Goal: Communication & Community: Answer question/provide support

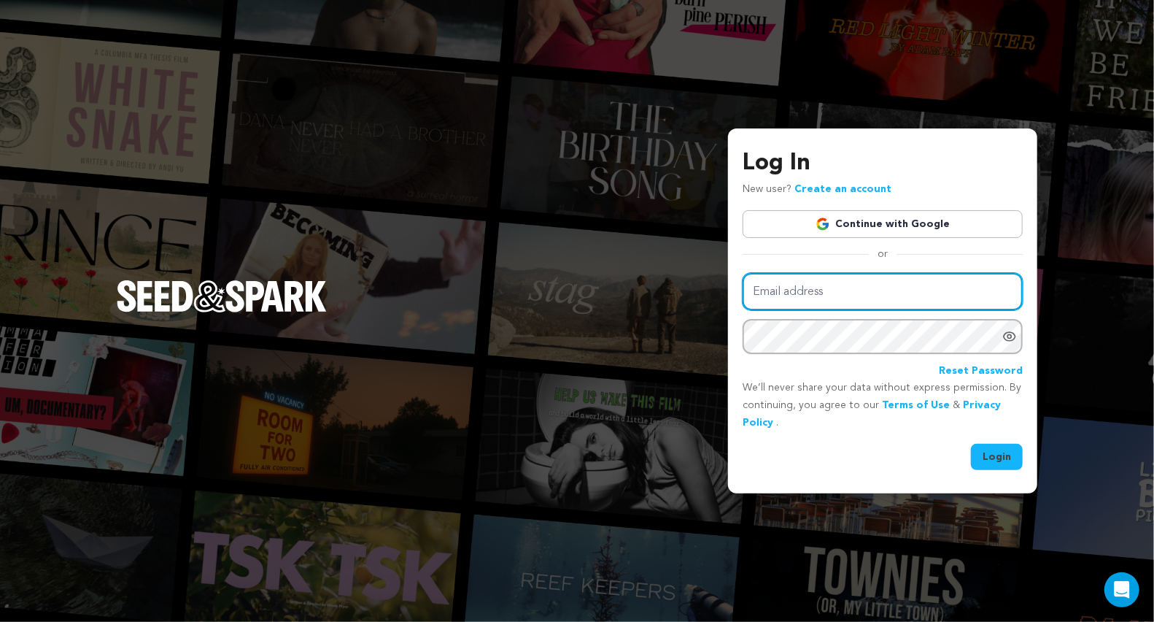
type input "elitiadaniels@gmail.com"
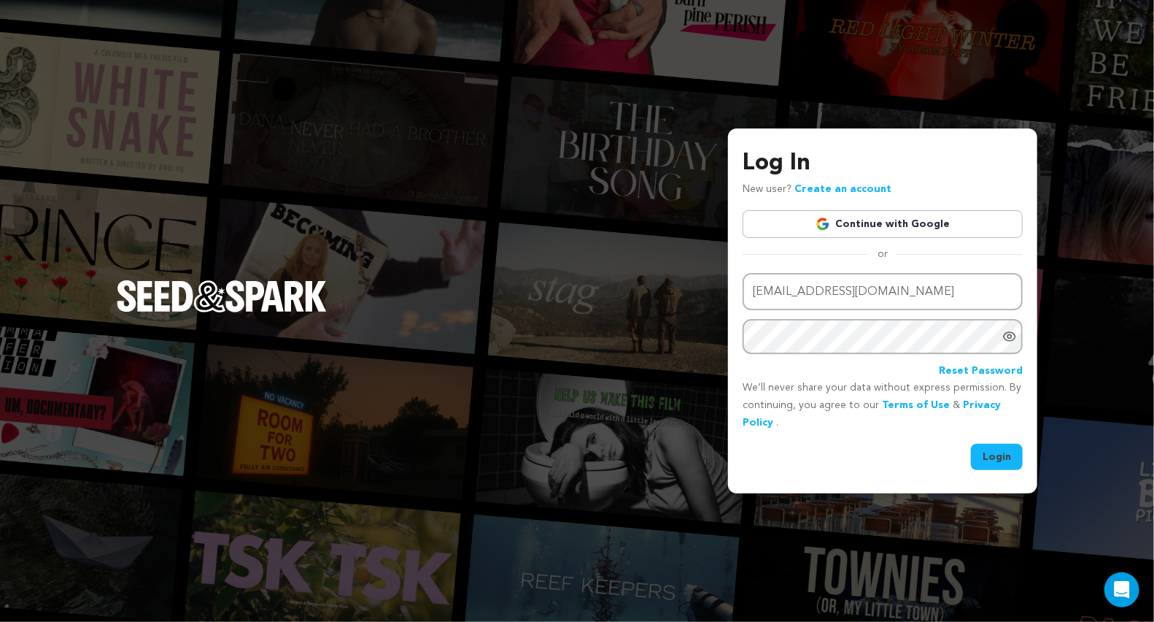
click at [995, 456] on button "Login" at bounding box center [997, 457] width 52 height 26
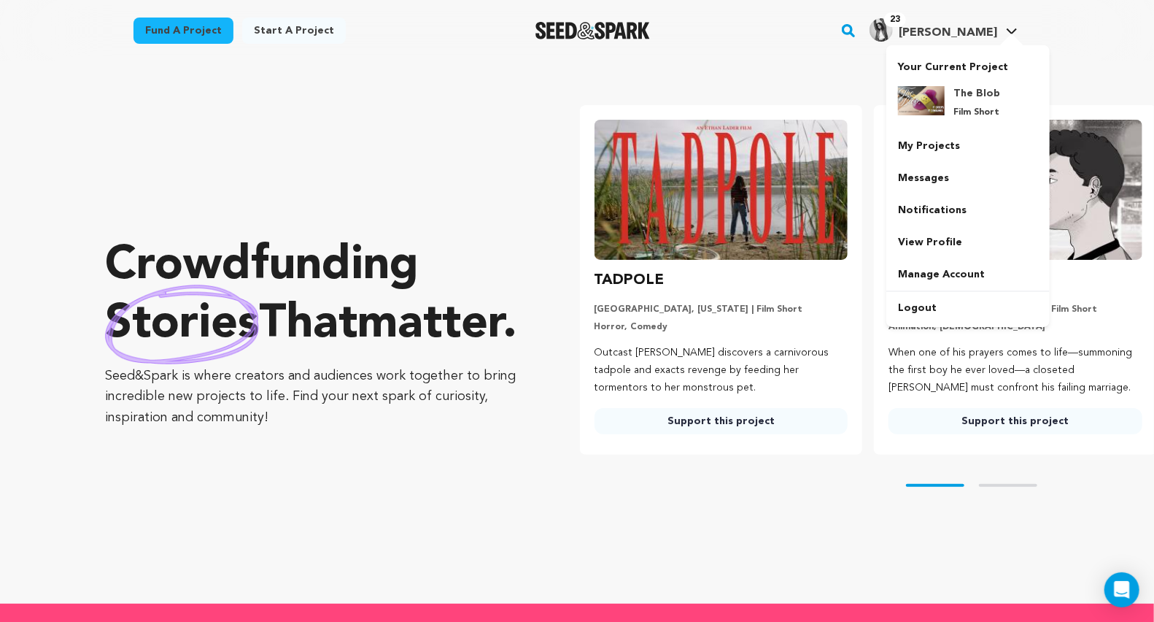
click at [970, 26] on h4 "[PERSON_NAME]" at bounding box center [948, 33] width 98 height 18
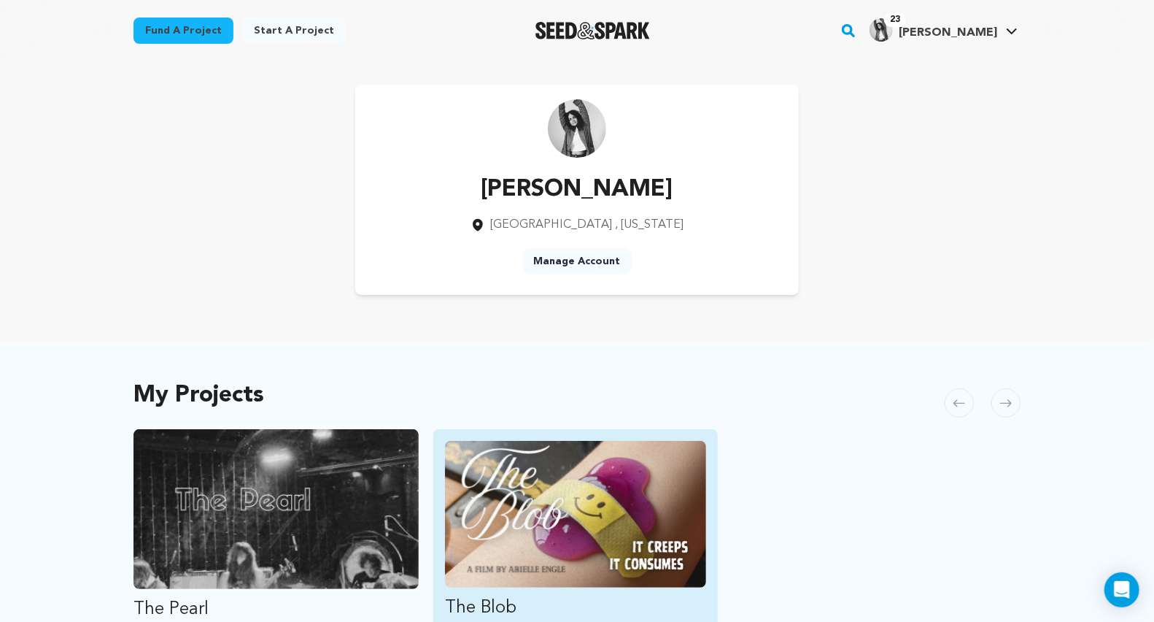
click at [550, 529] on img "Fund The Blob" at bounding box center [576, 514] width 262 height 147
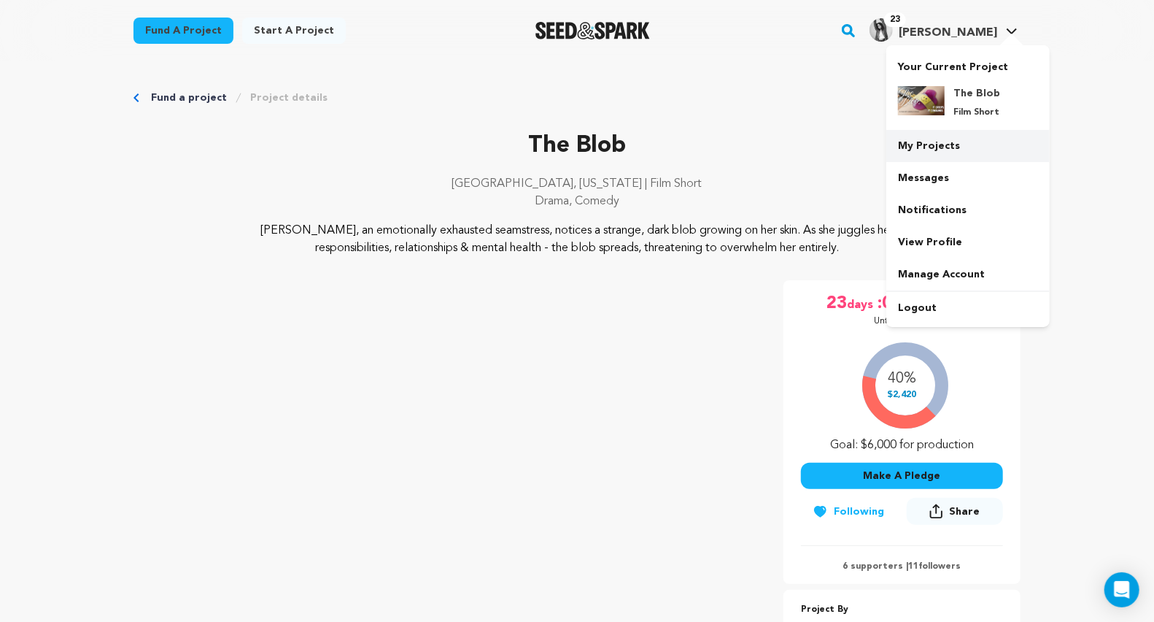
click at [927, 152] on link "My Projects" at bounding box center [967, 146] width 163 height 32
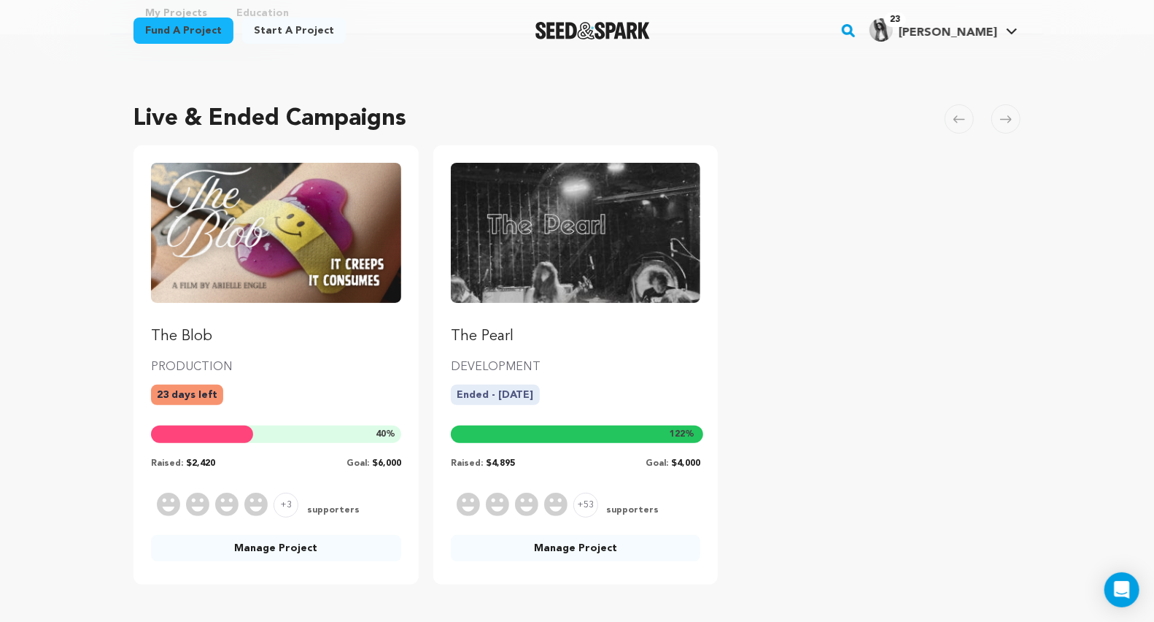
scroll to position [125, 0]
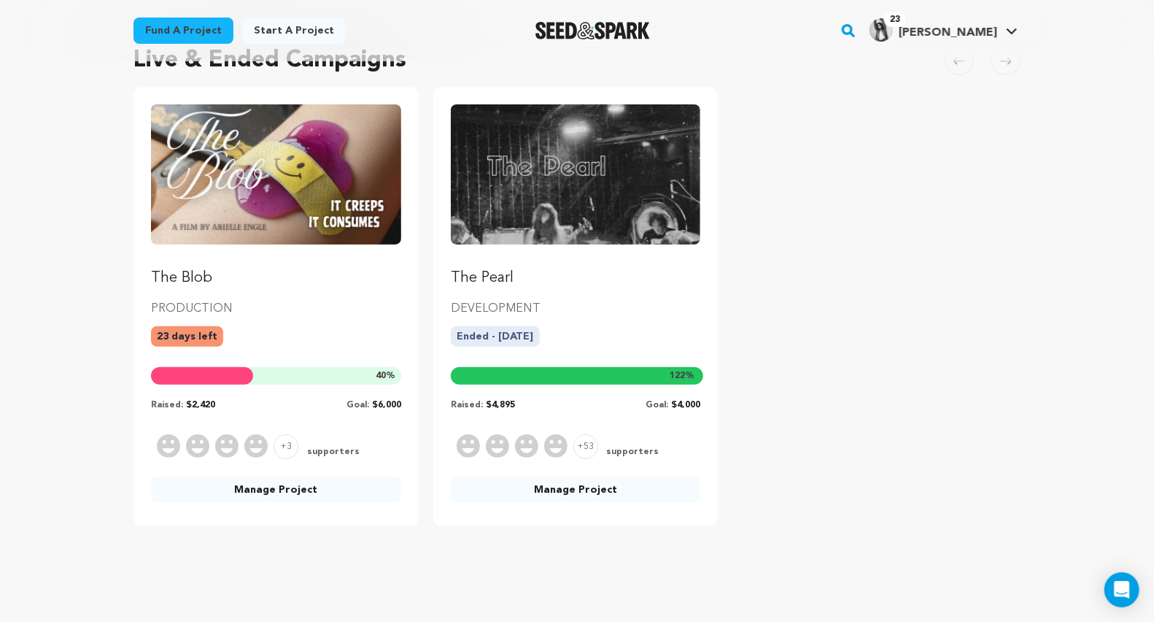
click at [291, 242] on img "Fund The Blob" at bounding box center [276, 174] width 250 height 140
click at [273, 482] on link "Manage Project" at bounding box center [276, 489] width 250 height 26
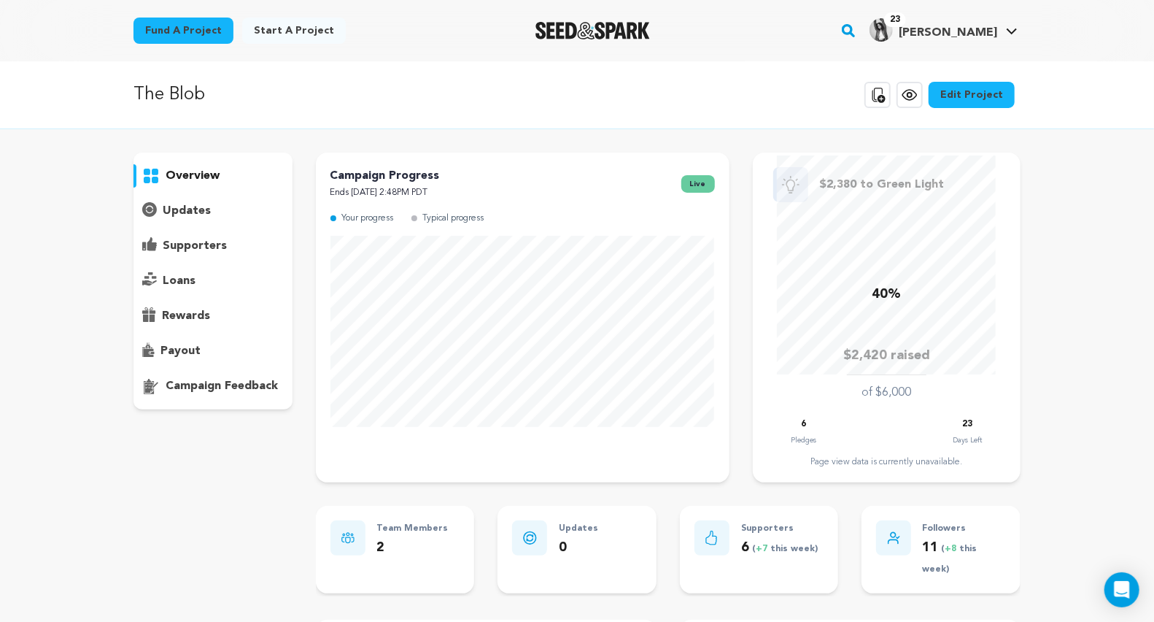
click at [195, 242] on p "supporters" at bounding box center [195, 246] width 64 height 18
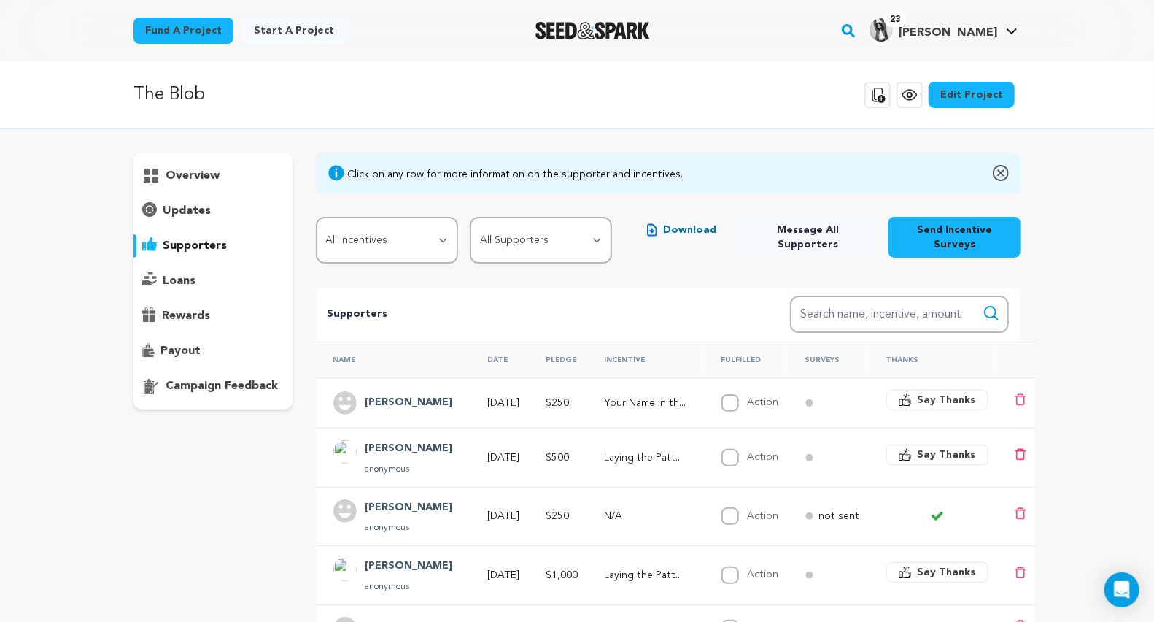
click at [933, 516] on icon at bounding box center [937, 517] width 9 height 6
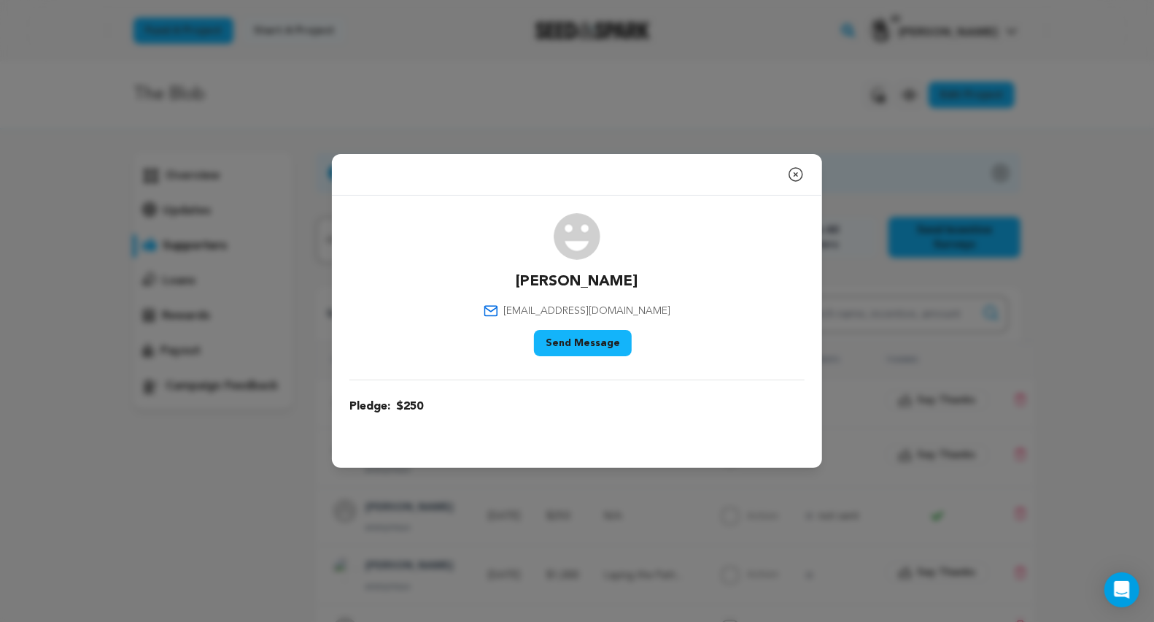
click at [799, 177] on icon "button" at bounding box center [796, 175] width 18 height 18
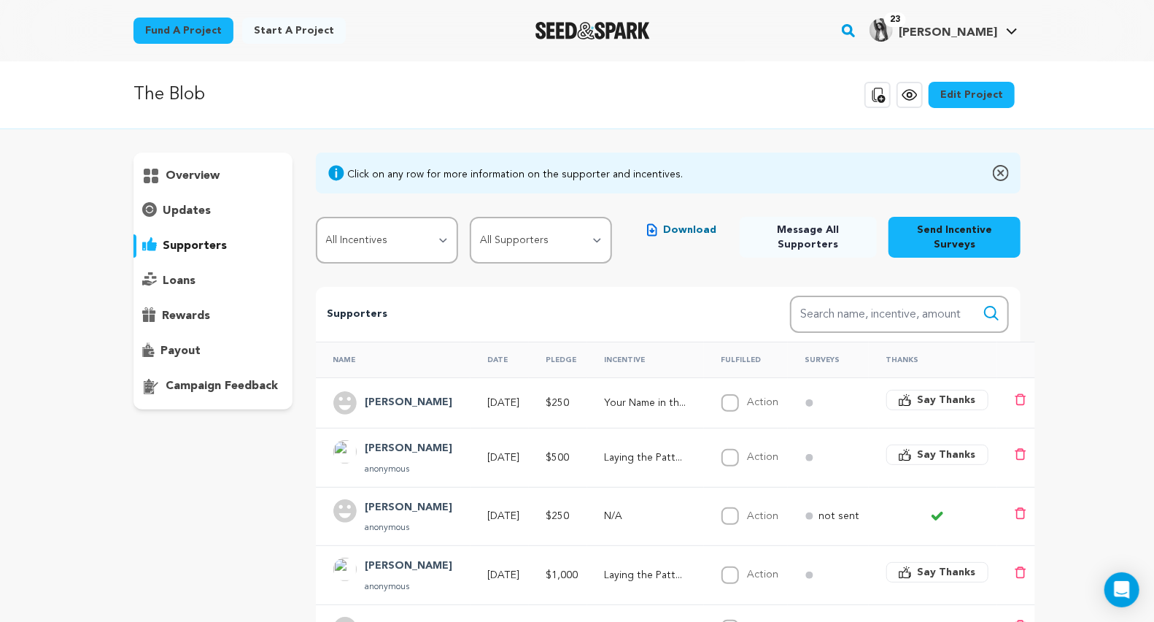
click at [918, 401] on span "Say Thanks" at bounding box center [947, 400] width 58 height 15
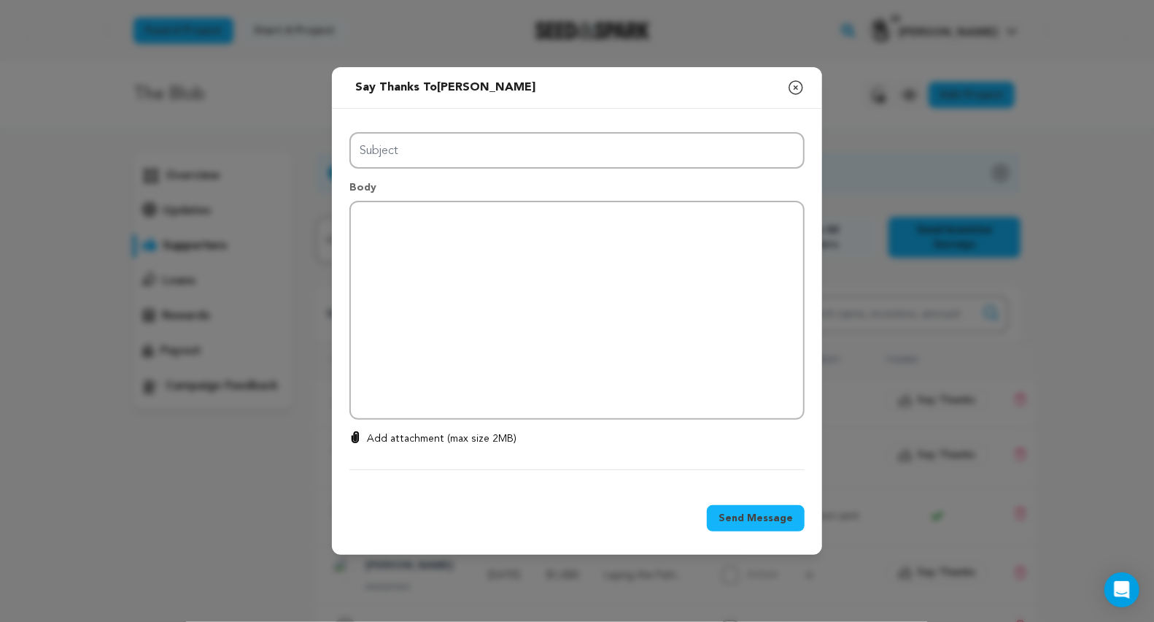
type input "Thanks for your support!"
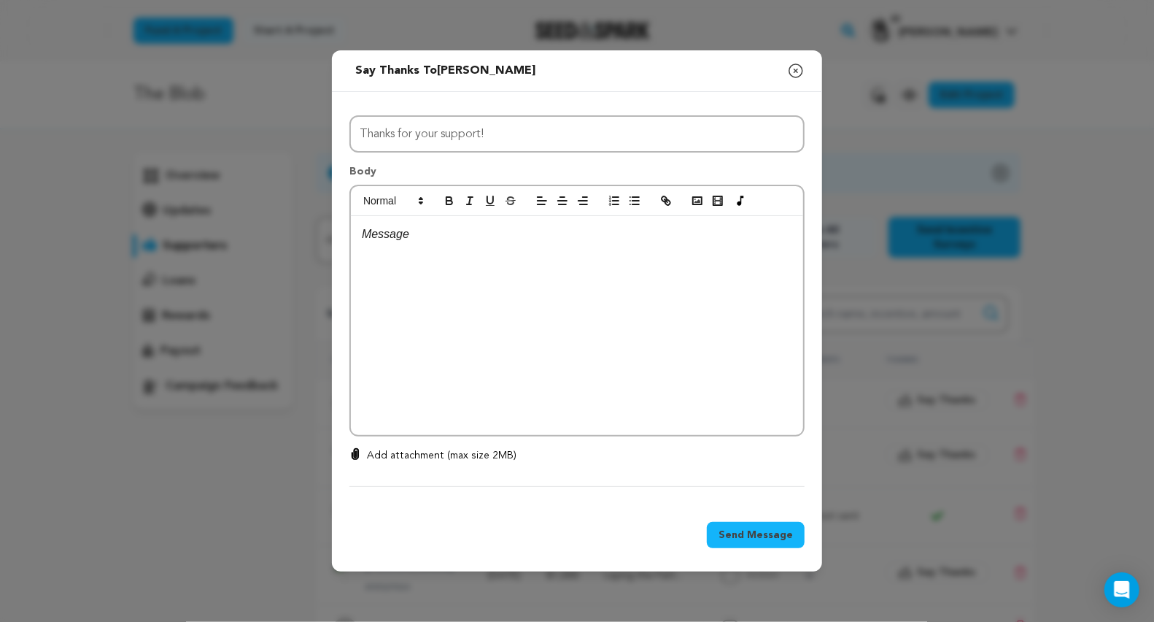
click at [562, 269] on div at bounding box center [577, 325] width 452 height 219
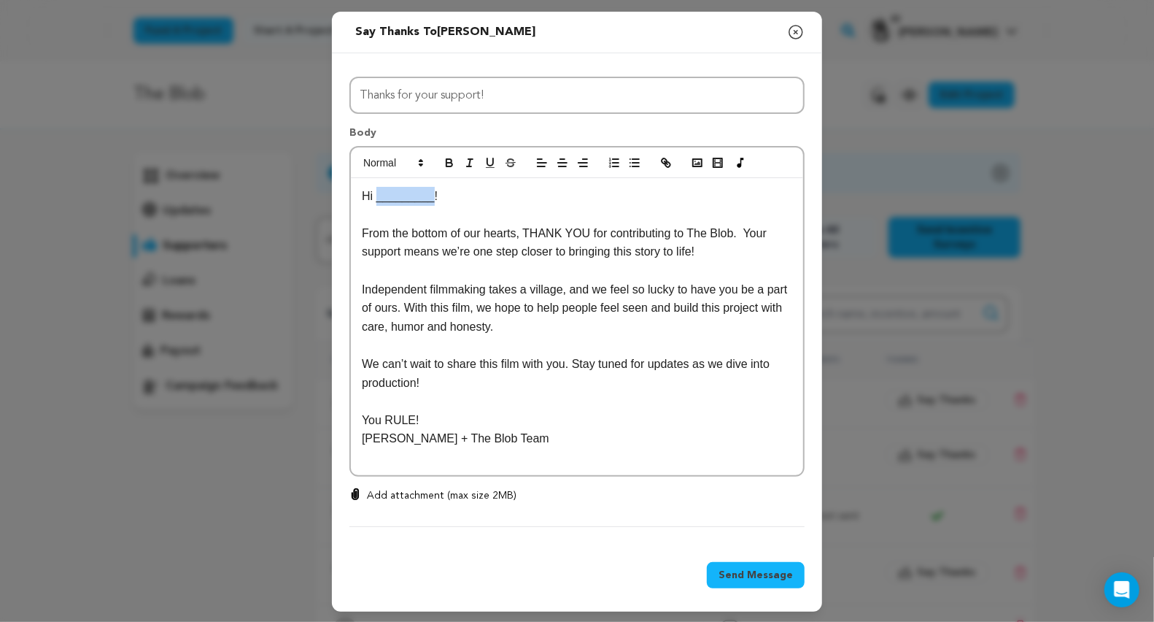
drag, startPoint x: 431, startPoint y: 201, endPoint x: 376, endPoint y: 200, distance: 54.7
click at [376, 200] on p "Hi _________!" at bounding box center [577, 196] width 430 height 19
click at [420, 288] on p "Independent filmmaking takes a village, and we feel so lucky to have you be a p…" at bounding box center [577, 308] width 430 height 56
drag, startPoint x: 599, startPoint y: 236, endPoint x: 532, endPoint y: 231, distance: 67.3
click at [532, 231] on p "From the bottom of our hearts, THANK YOU for contributing to The Blob. Your sup…" at bounding box center [577, 242] width 430 height 37
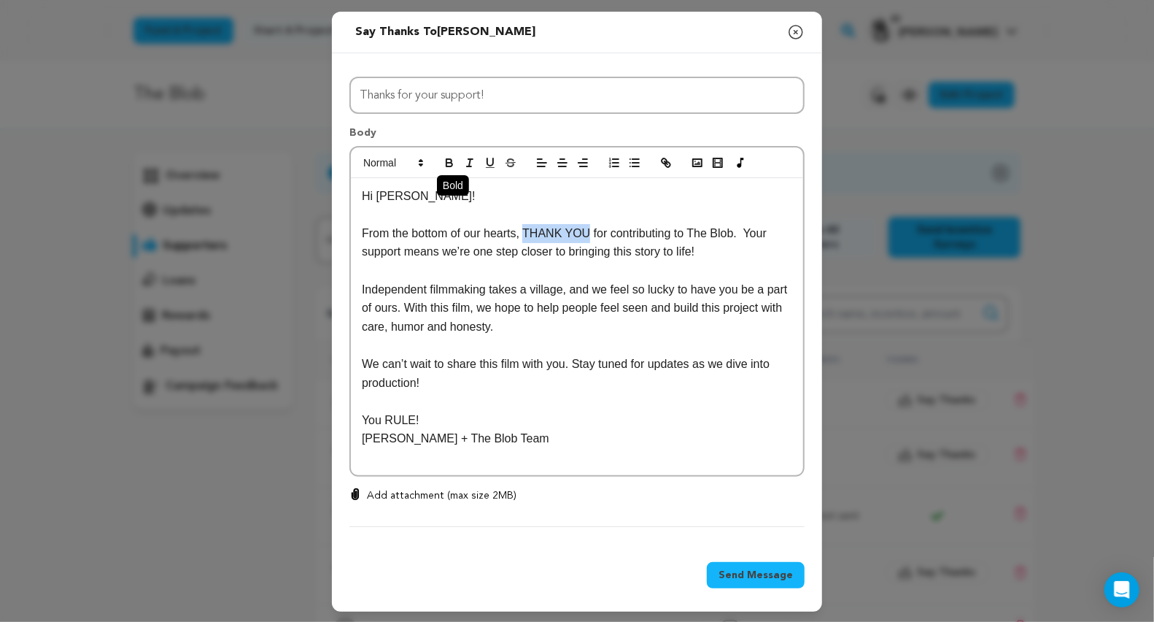
click at [450, 169] on icon "button" at bounding box center [449, 162] width 13 height 13
click at [526, 271] on p at bounding box center [577, 270] width 430 height 19
click at [605, 302] on p "Independent filmmaking takes a village, and we feel so lucky to have you be a p…" at bounding box center [577, 308] width 430 height 56
click at [611, 405] on p at bounding box center [577, 401] width 430 height 19
click at [503, 456] on p at bounding box center [577, 457] width 430 height 19
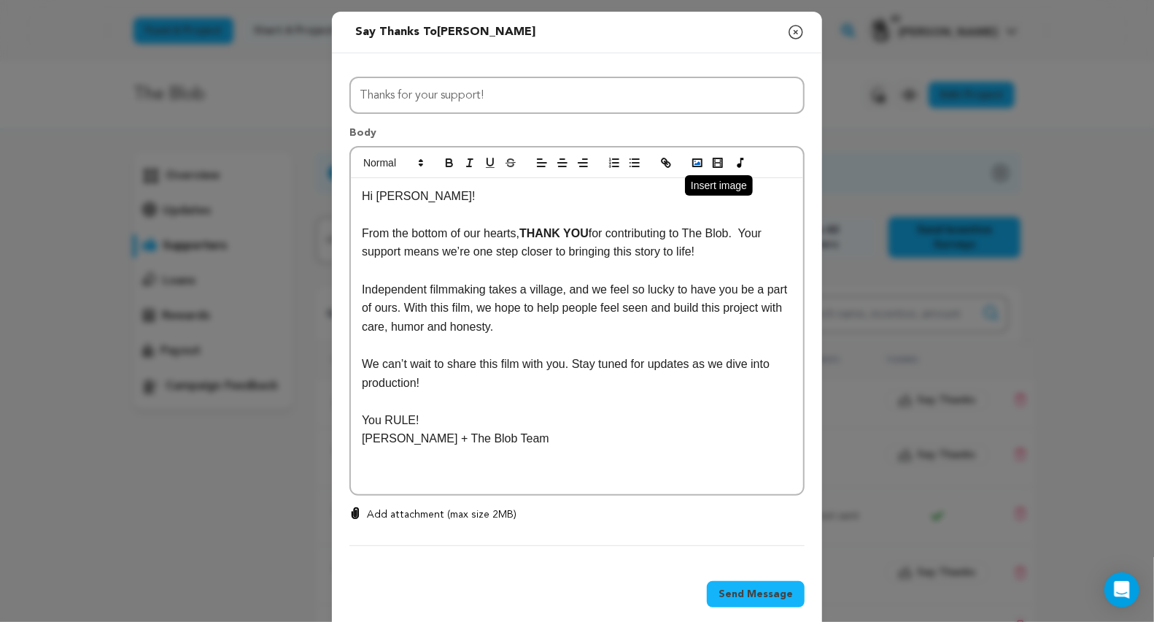
click at [693, 159] on rect "button" at bounding box center [697, 162] width 9 height 7
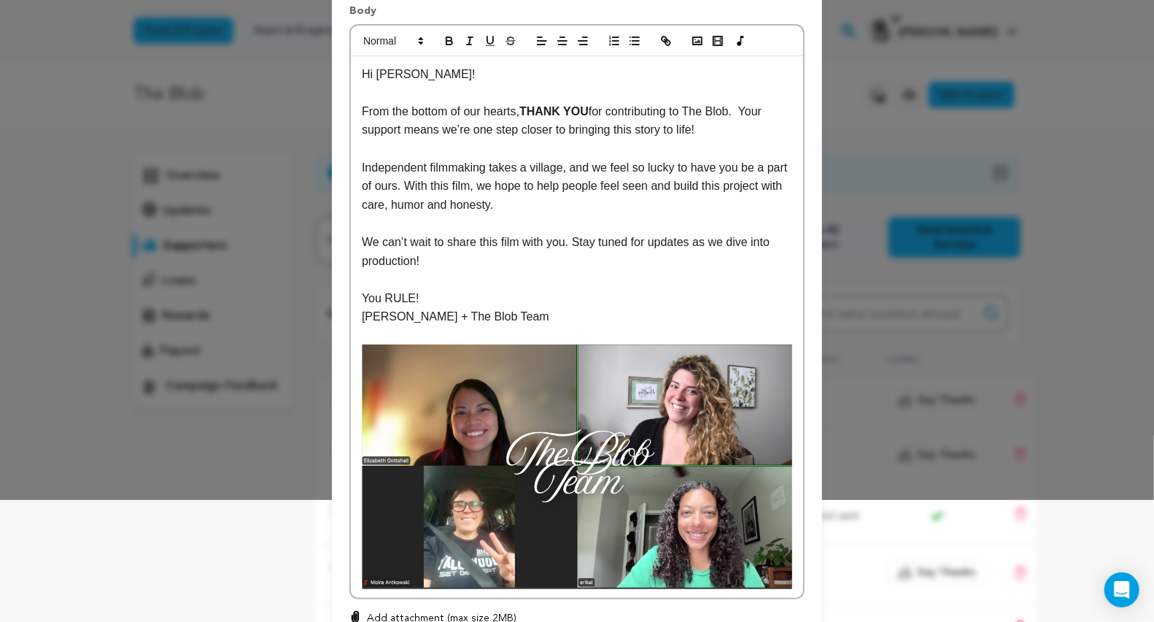
scroll to position [235, 0]
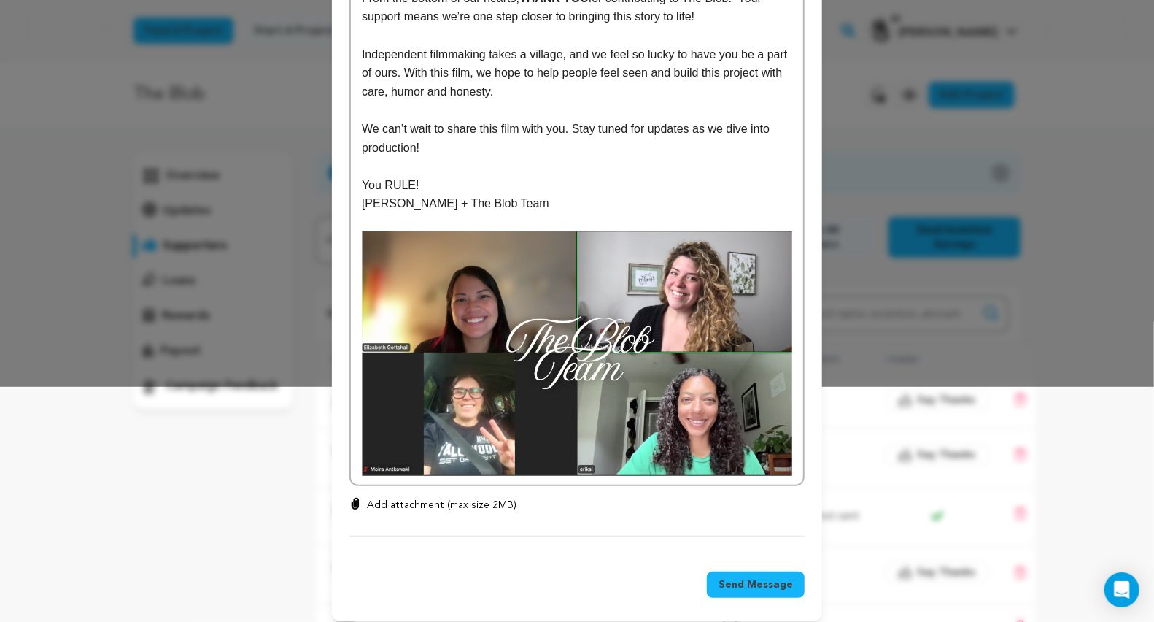
click at [758, 419] on img at bounding box center [577, 353] width 430 height 244
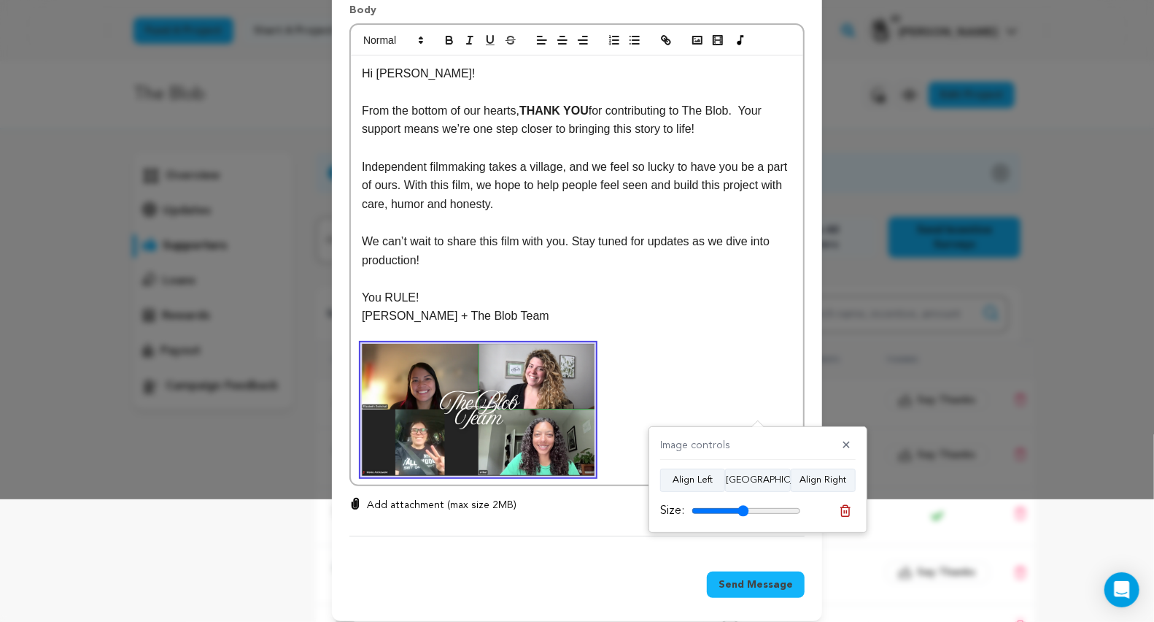
scroll to position [117, 0]
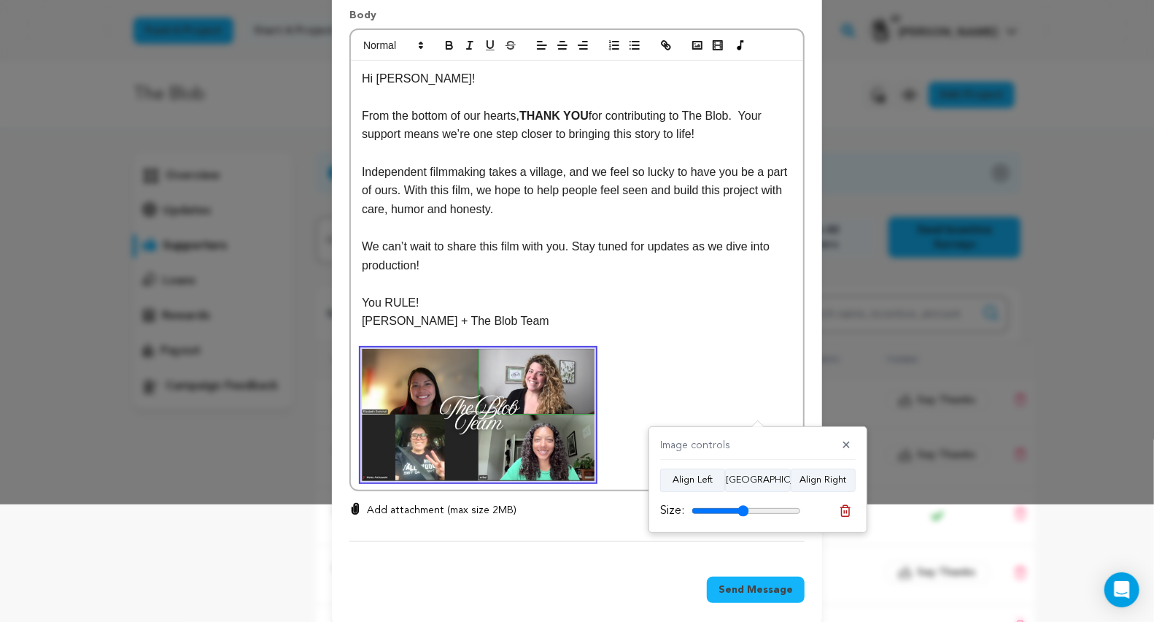
drag, startPoint x: 793, startPoint y: 511, endPoint x: 743, endPoint y: 509, distance: 50.4
type input "52"
click at [743, 509] on input "range" at bounding box center [746, 511] width 109 height 12
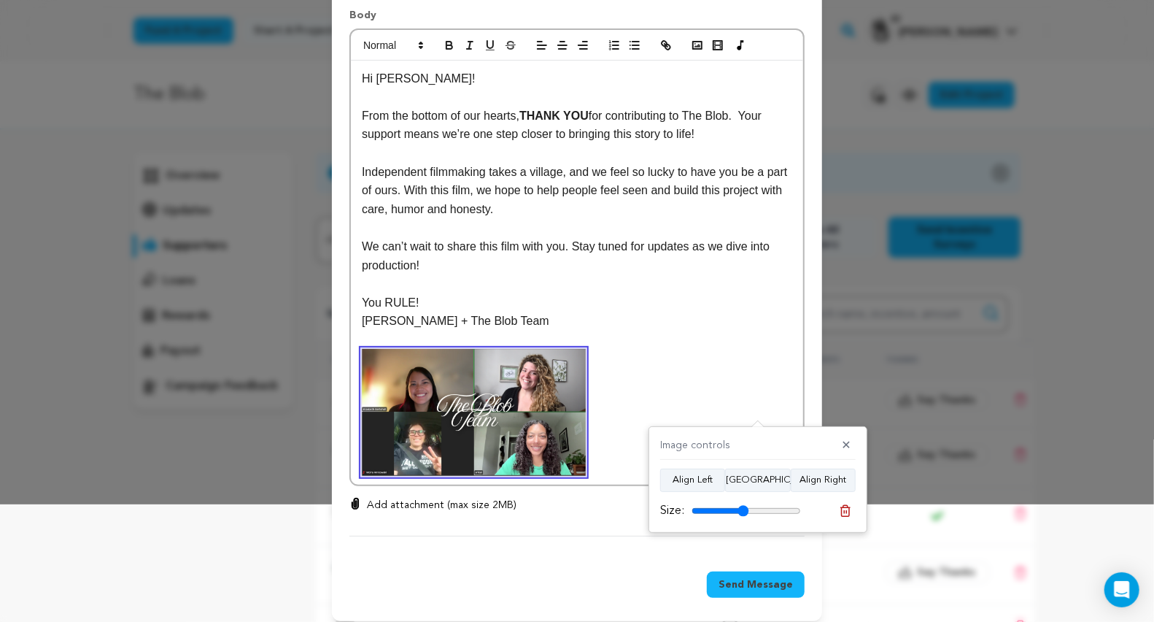
click at [674, 312] on p "Arielle + The Blob Team" at bounding box center [577, 321] width 430 height 19
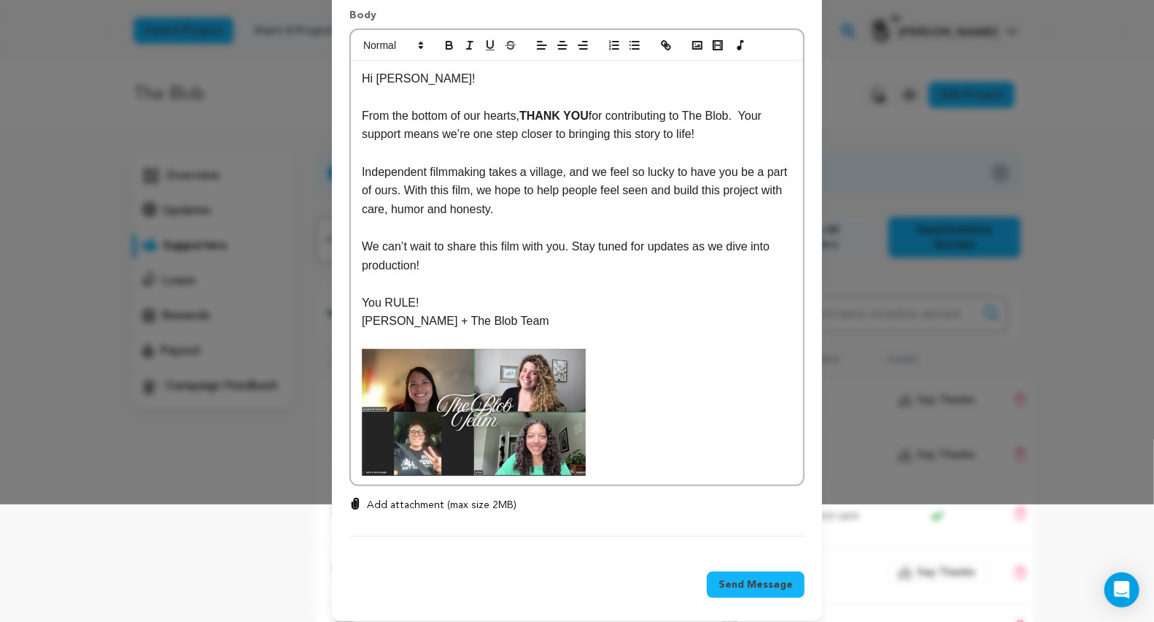
click at [611, 282] on p at bounding box center [577, 283] width 430 height 19
click at [752, 577] on span "Send Message" at bounding box center [756, 584] width 74 height 15
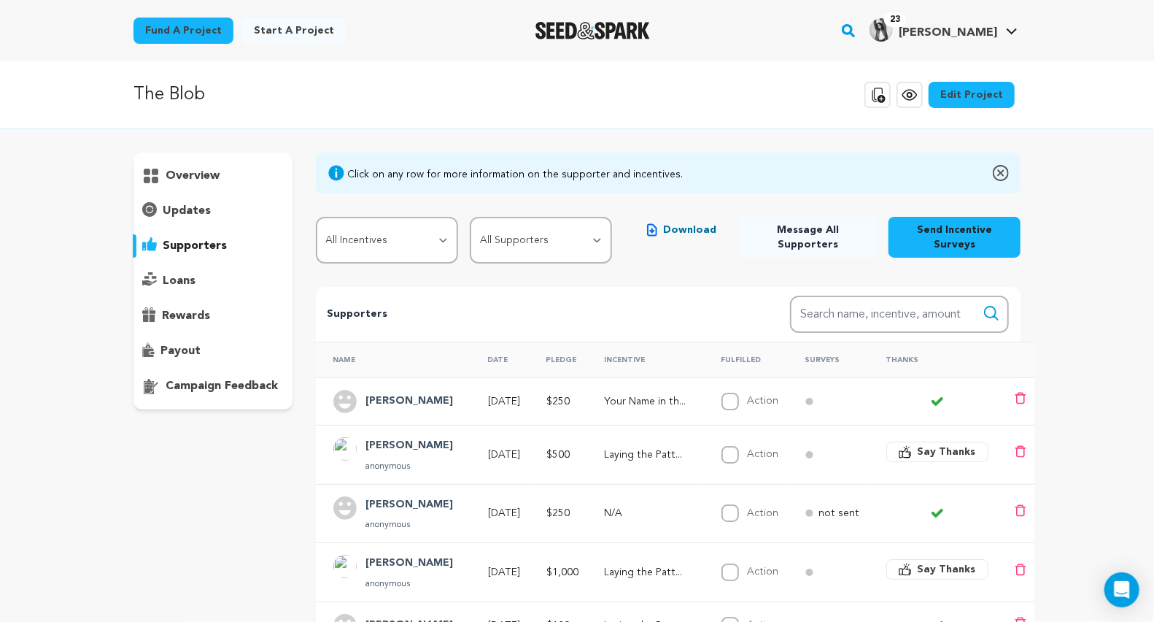
click at [169, 177] on p "overview" at bounding box center [193, 176] width 54 height 18
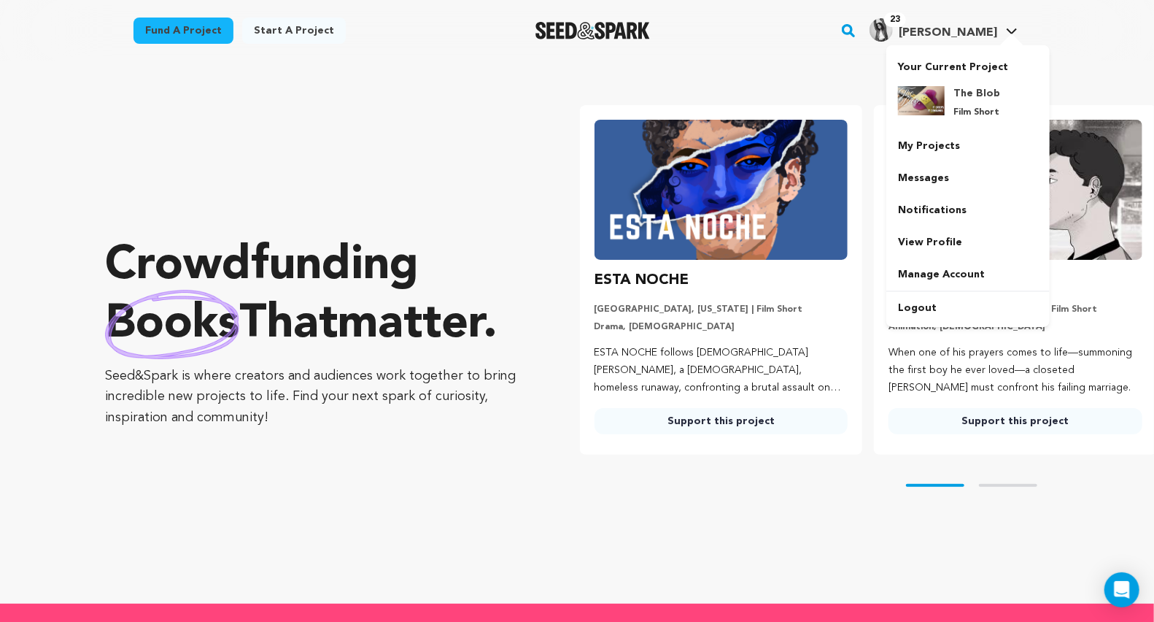
click at [986, 21] on div "23 Elitia D." at bounding box center [934, 29] width 128 height 23
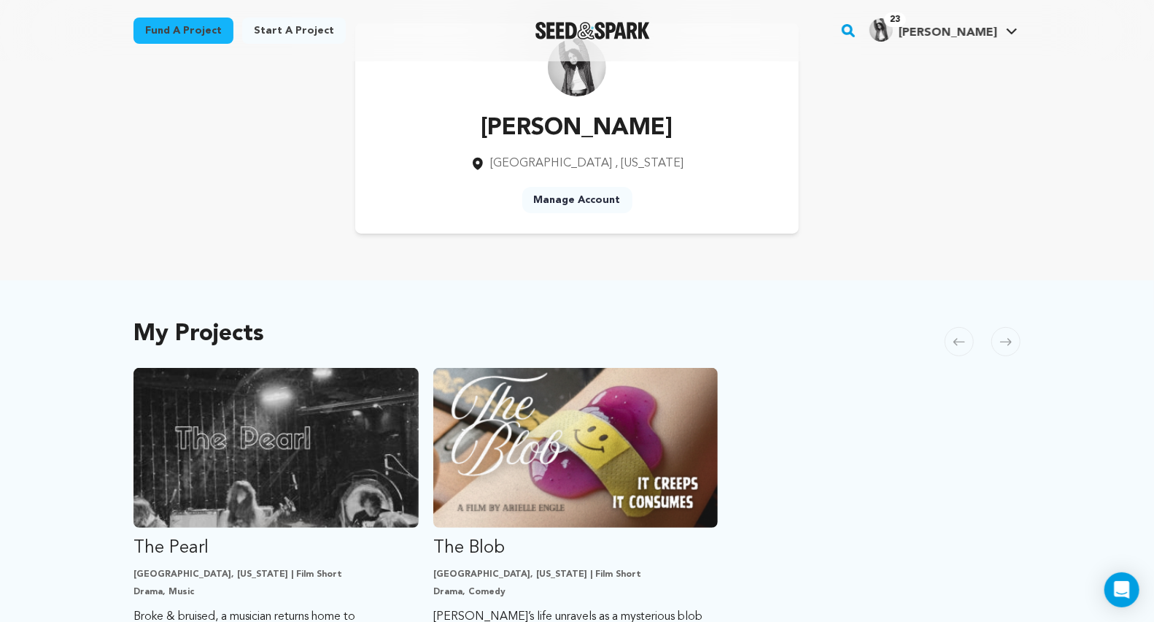
scroll to position [120, 0]
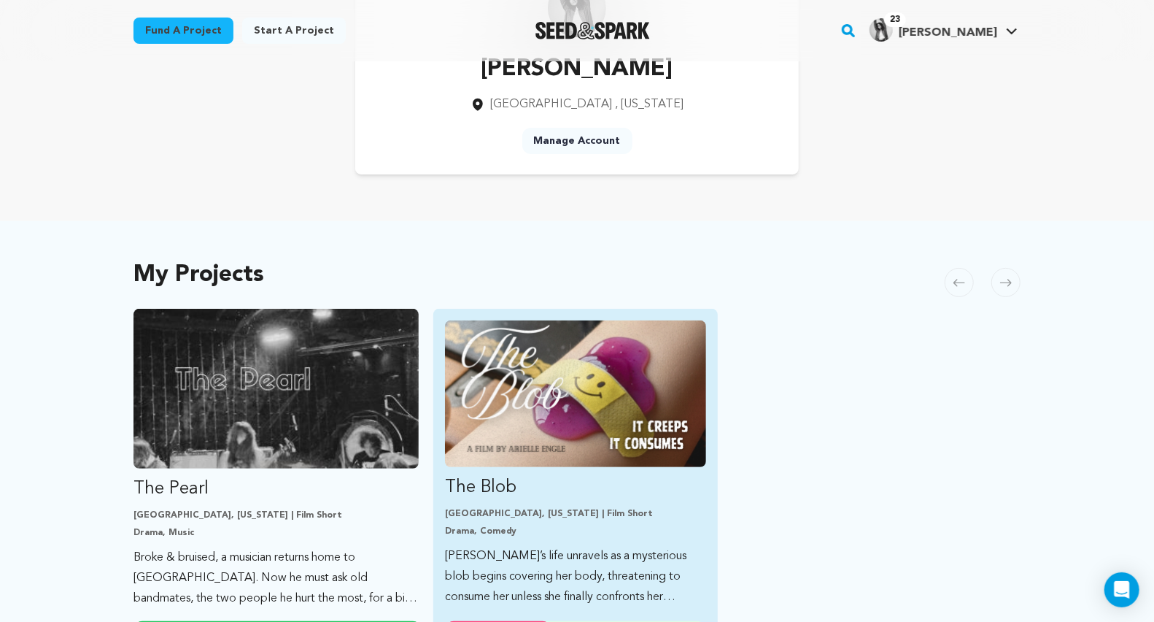
click at [606, 401] on img "Fund The Blob" at bounding box center [576, 393] width 262 height 147
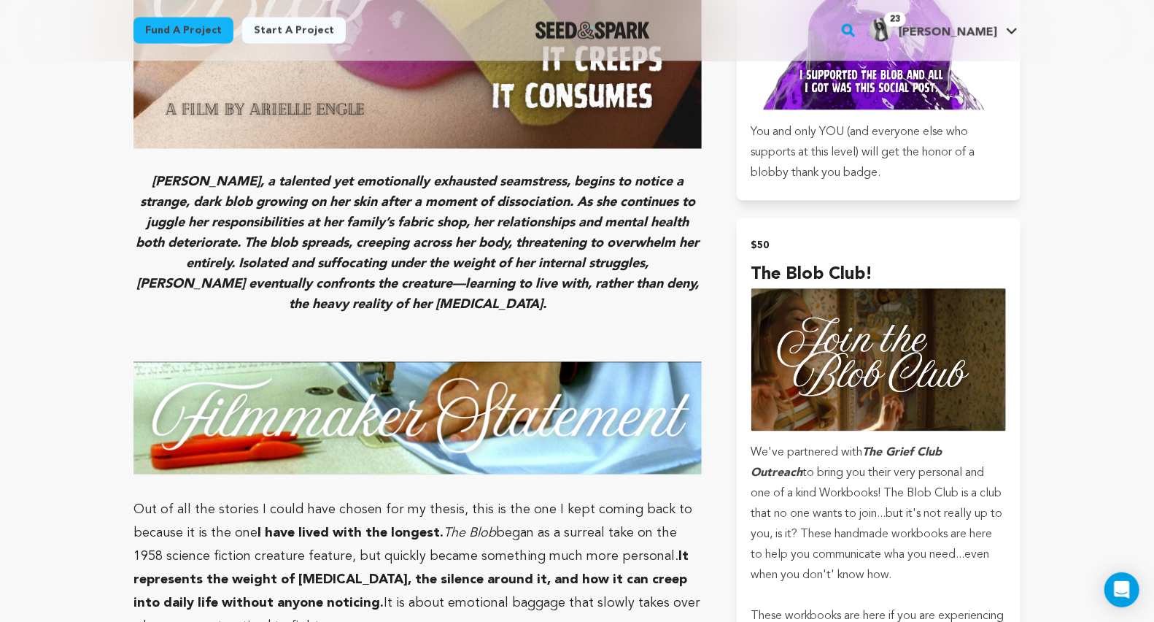
scroll to position [1432, 0]
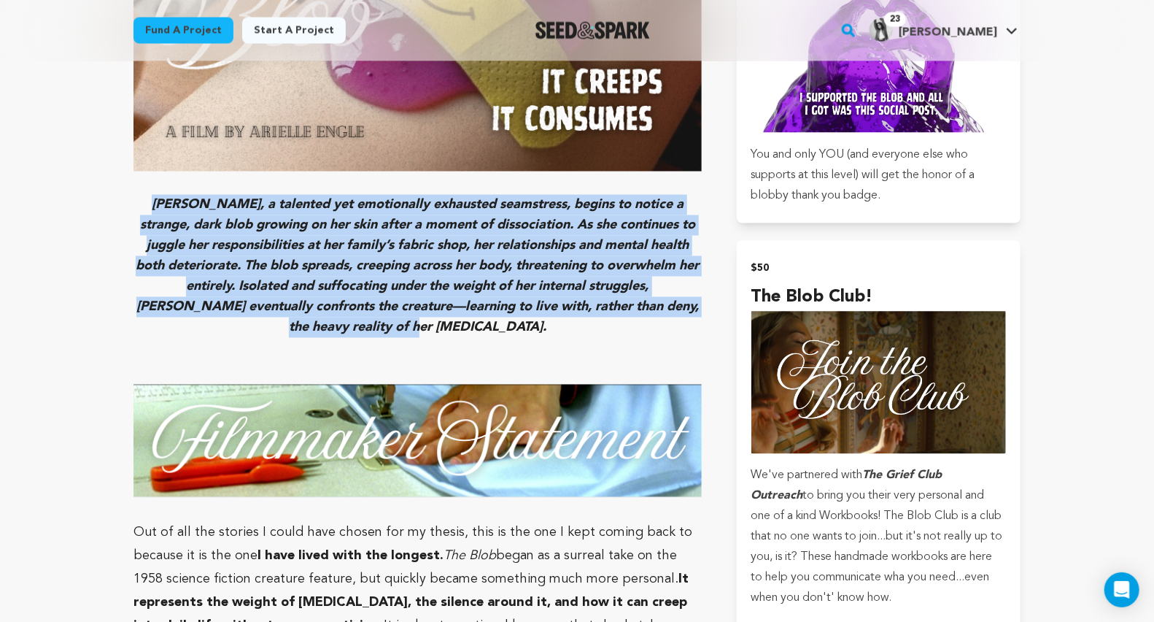
drag, startPoint x: 481, startPoint y: 304, endPoint x: 134, endPoint y: 179, distance: 368.3
click at [134, 195] on h3 "Claire, a talented yet emotionally exhausted seamstress, begins to notice a str…" at bounding box center [418, 266] width 568 height 143
copy em "Claire, a talented yet emotionally exhausted seamstress, begins to notice a str…"
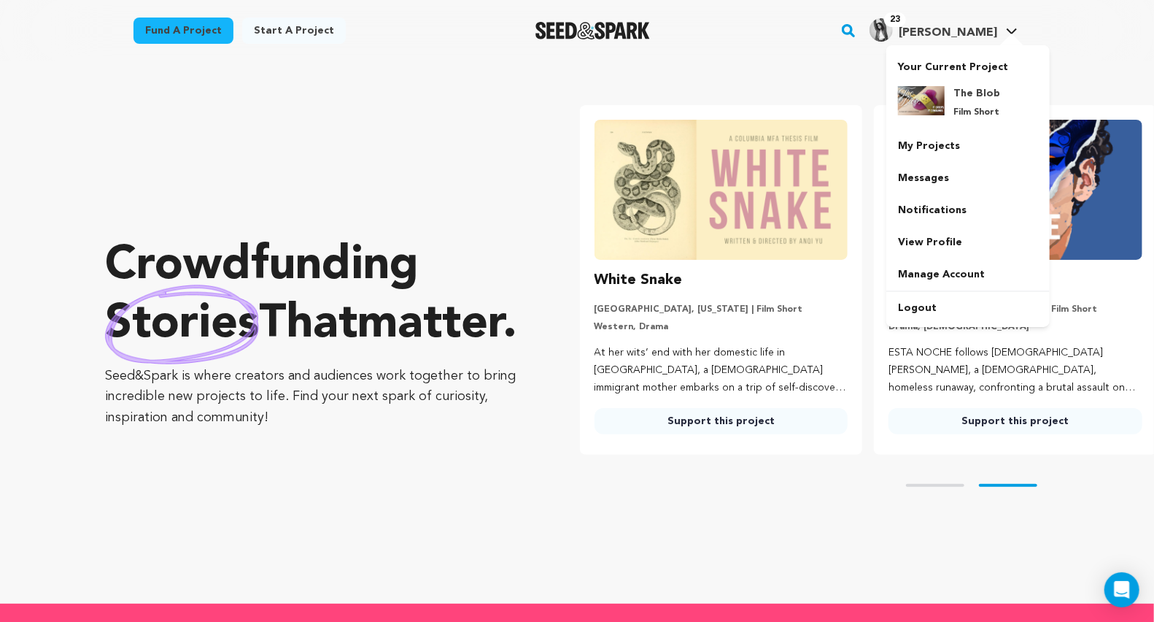
scroll to position [0, 305]
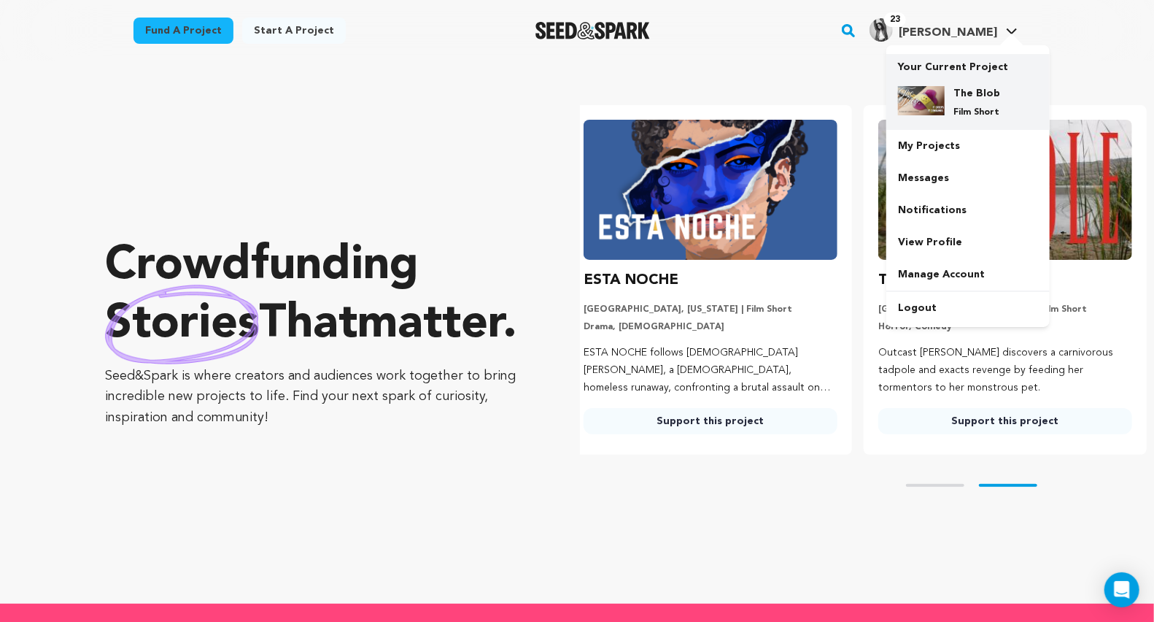
click at [951, 98] on div "The Blob Film Short" at bounding box center [980, 102] width 70 height 32
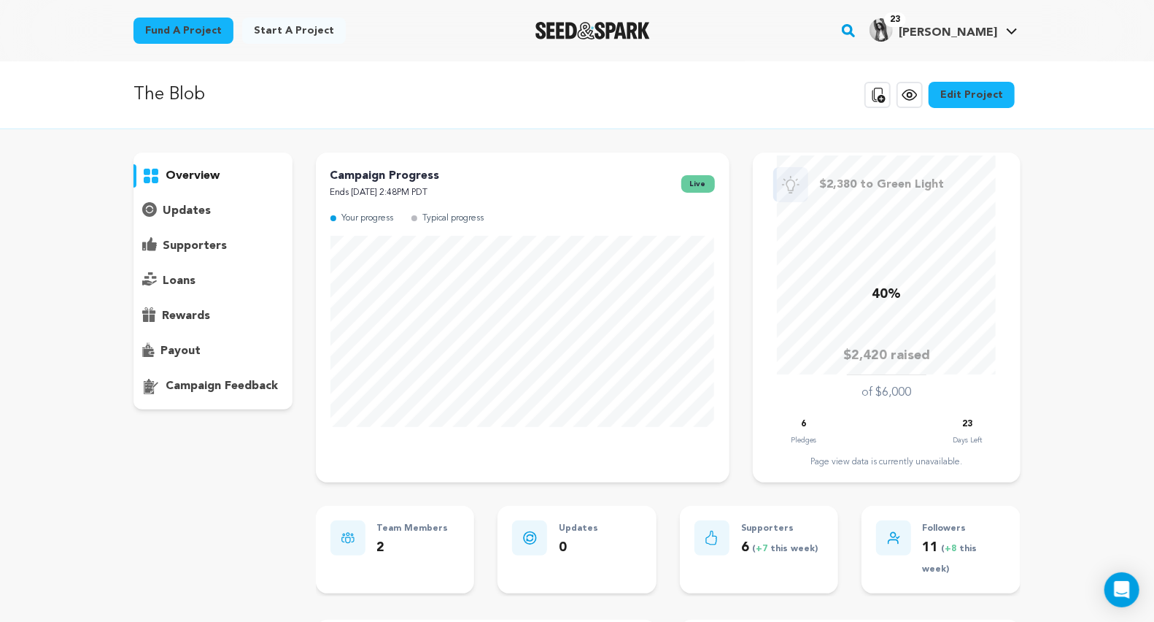
click at [908, 93] on icon at bounding box center [910, 95] width 18 height 18
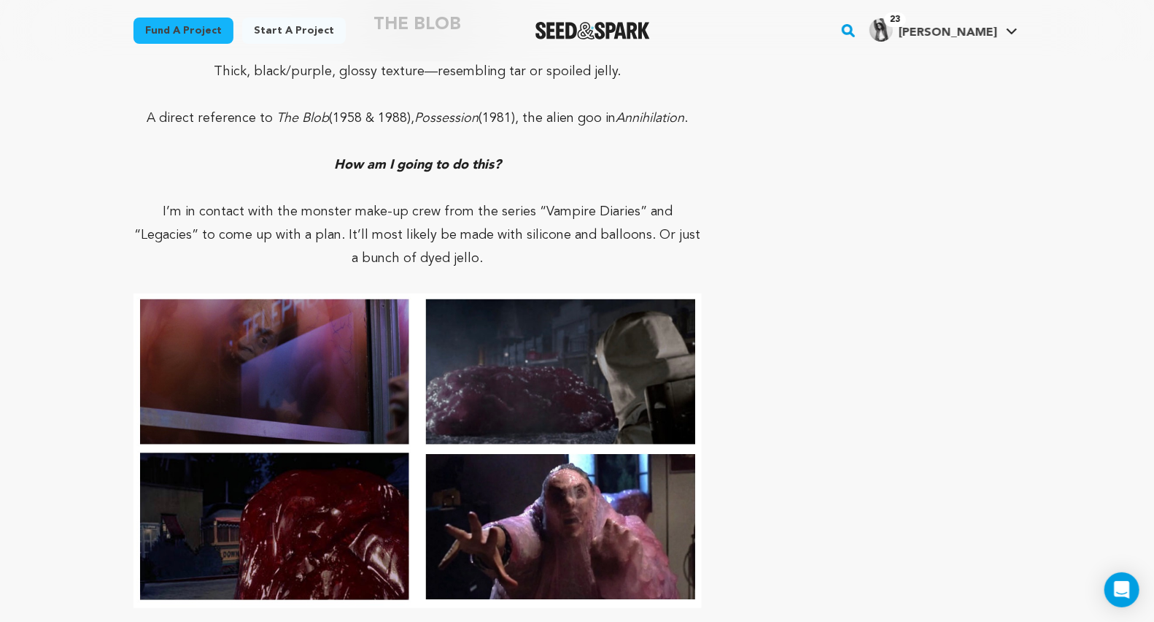
scroll to position [6529, 0]
